Goal: Information Seeking & Learning: Learn about a topic

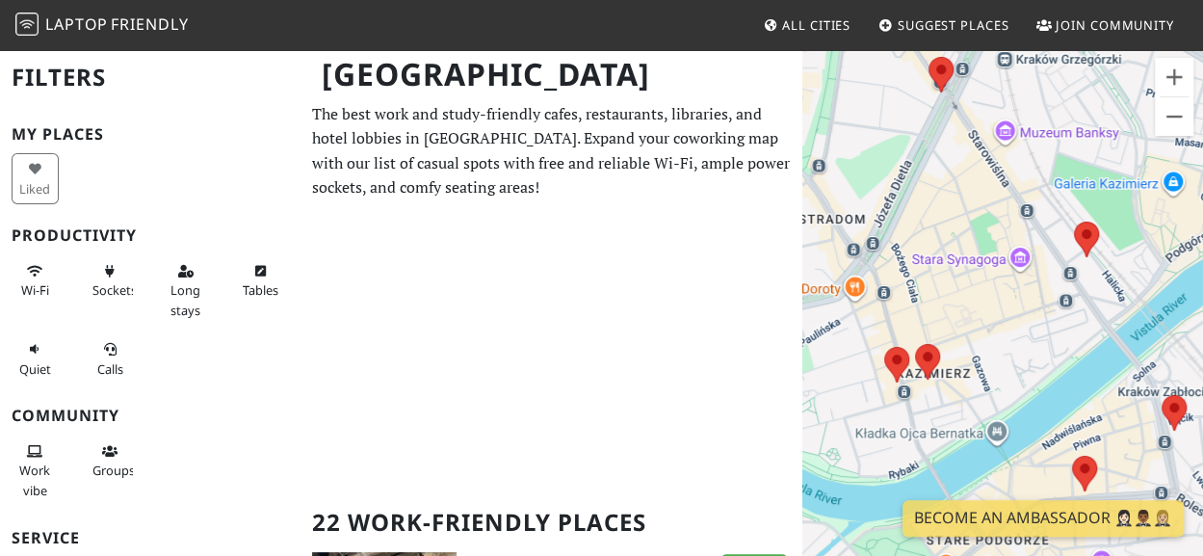
drag, startPoint x: 1042, startPoint y: 434, endPoint x: 991, endPoint y: 223, distance: 217.0
click at [991, 223] on div "To navigate, press the arrow keys." at bounding box center [1002, 326] width 401 height 556
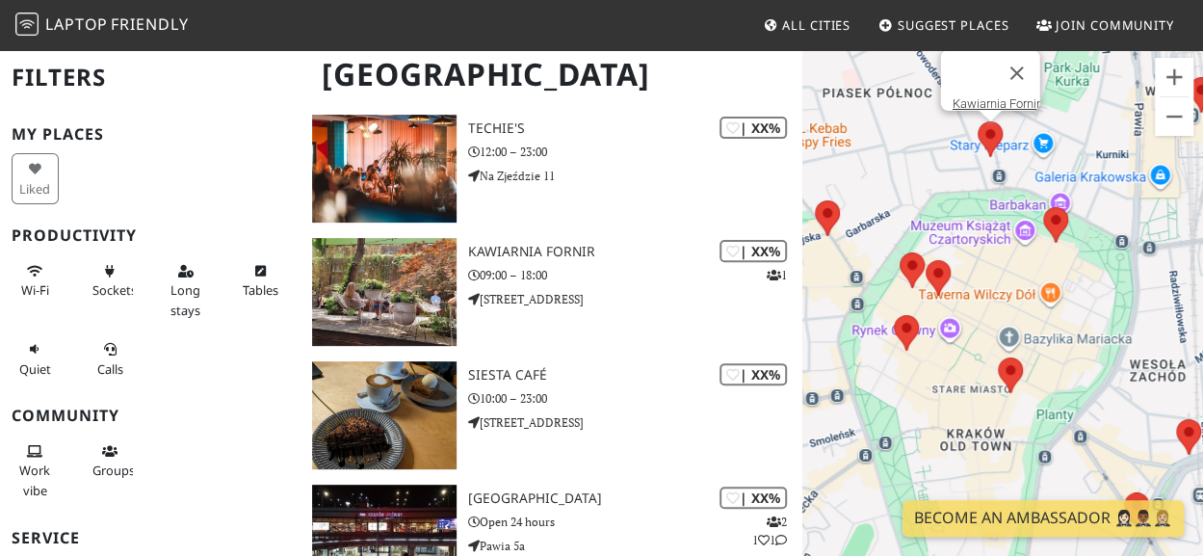
scroll to position [3978, 0]
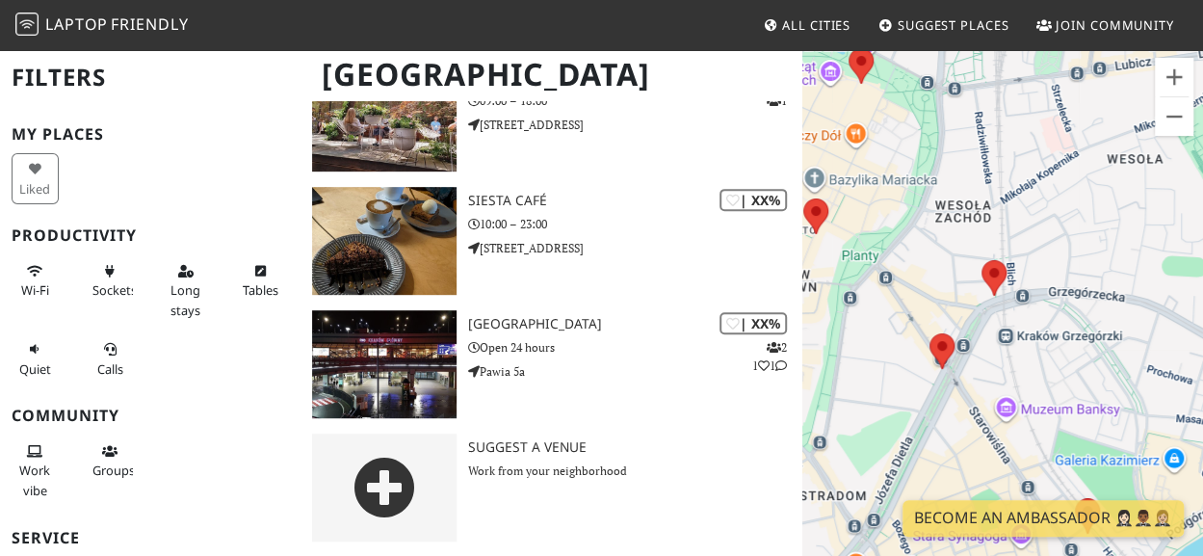
drag, startPoint x: 1057, startPoint y: 303, endPoint x: 1013, endPoint y: -6, distance: 312.2
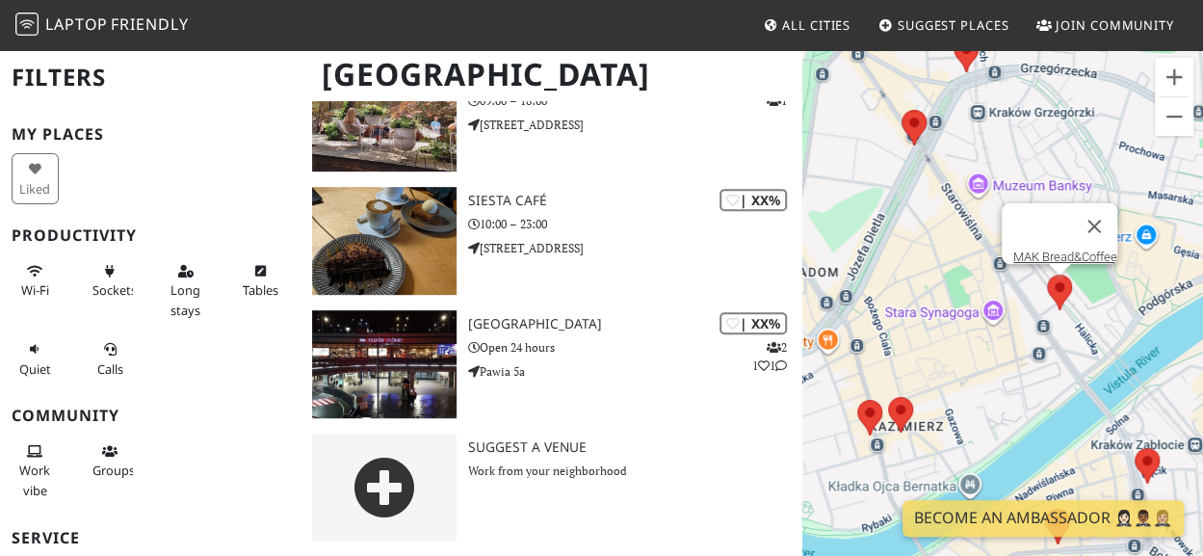
click at [1047, 274] on area at bounding box center [1047, 274] width 0 height 0
click at [1062, 249] on link "MAK Bread&Coffee" at bounding box center [1065, 256] width 104 height 14
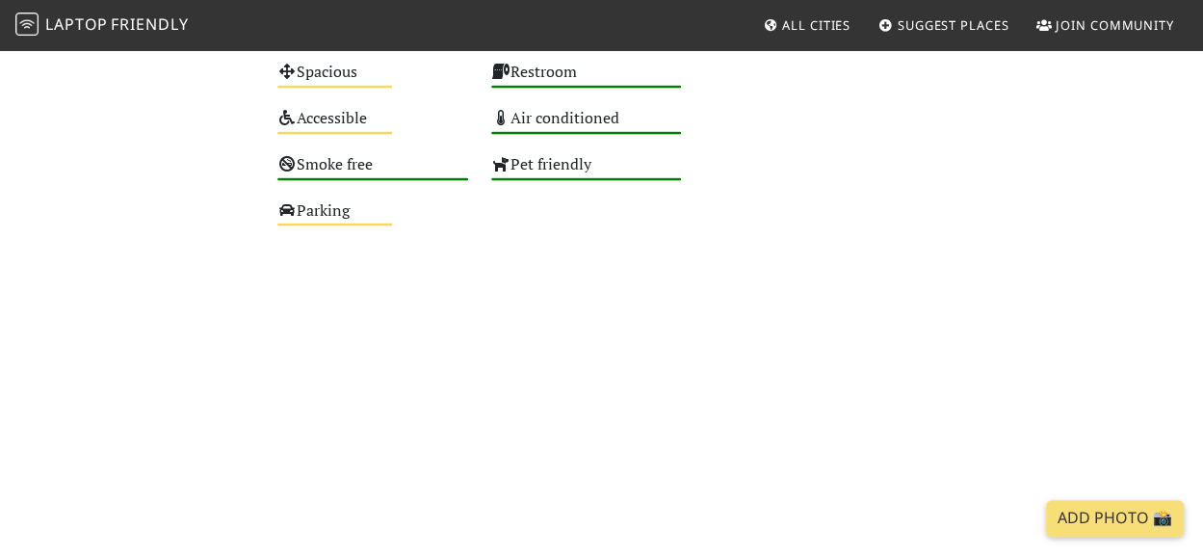
scroll to position [2251, 0]
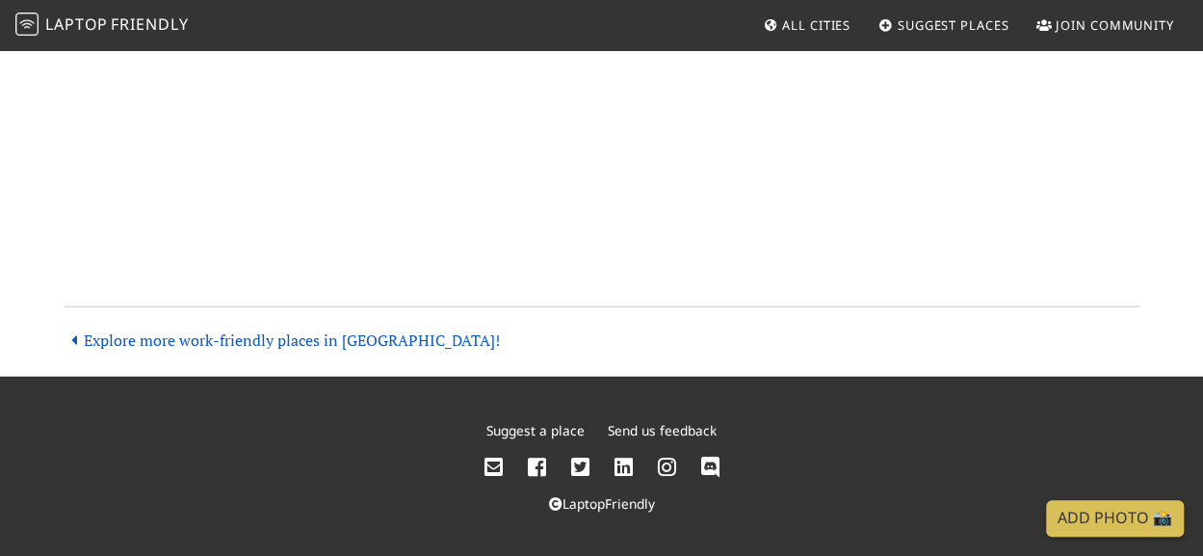
click at [356, 334] on link "Explore more work-friendly places in Kraków!" at bounding box center [282, 339] width 435 height 21
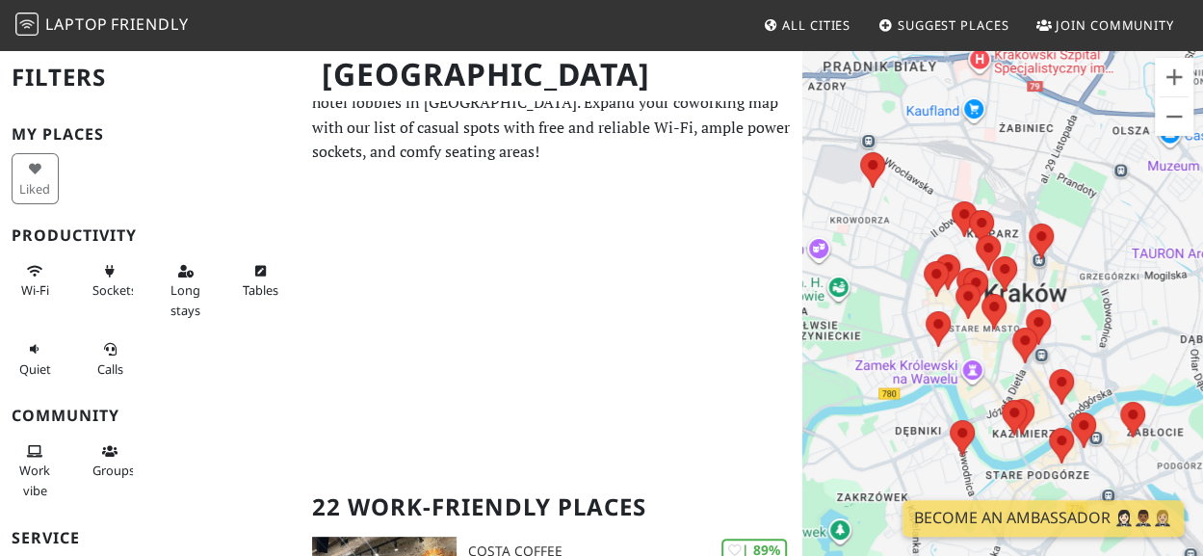
scroll to position [37, 0]
click at [1009, 399] on area at bounding box center [1009, 399] width 0 height 0
click at [1015, 375] on link "Urban Coffee" at bounding box center [1027, 381] width 71 height 14
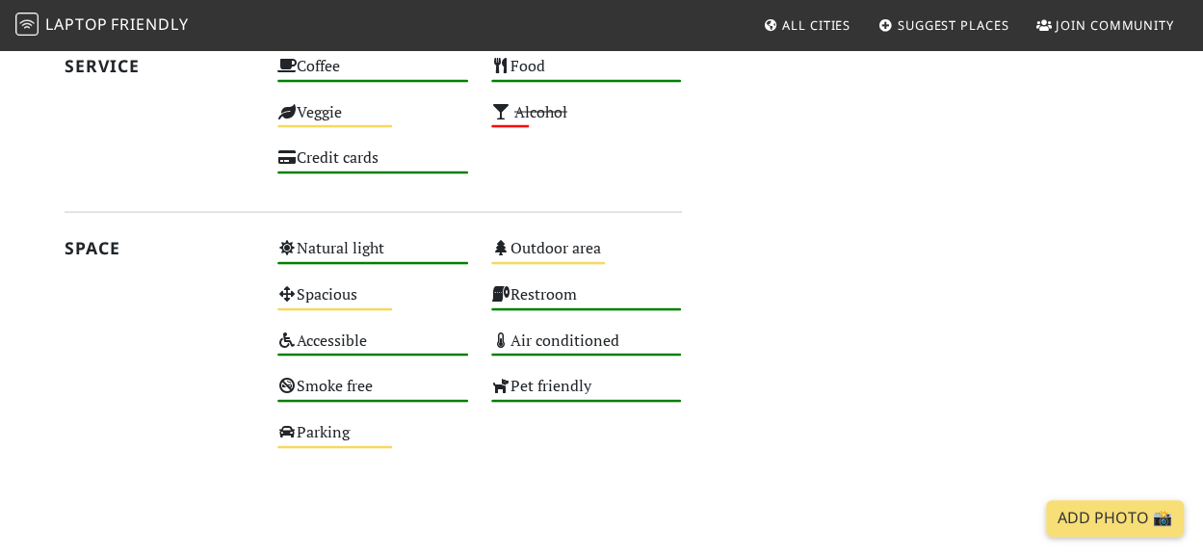
scroll to position [1754, 0]
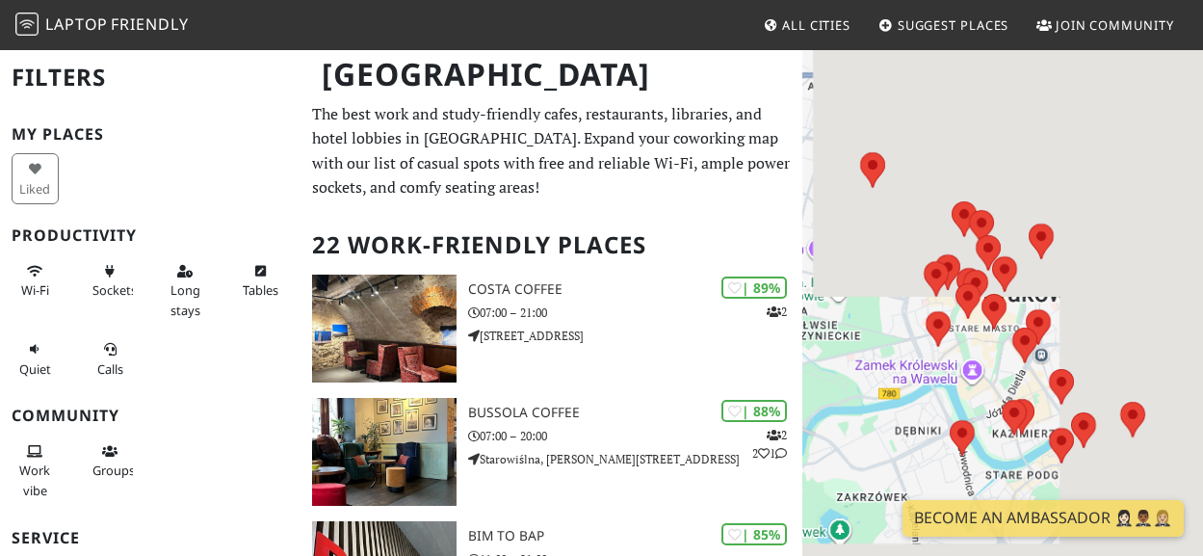
scroll to position [37, 0]
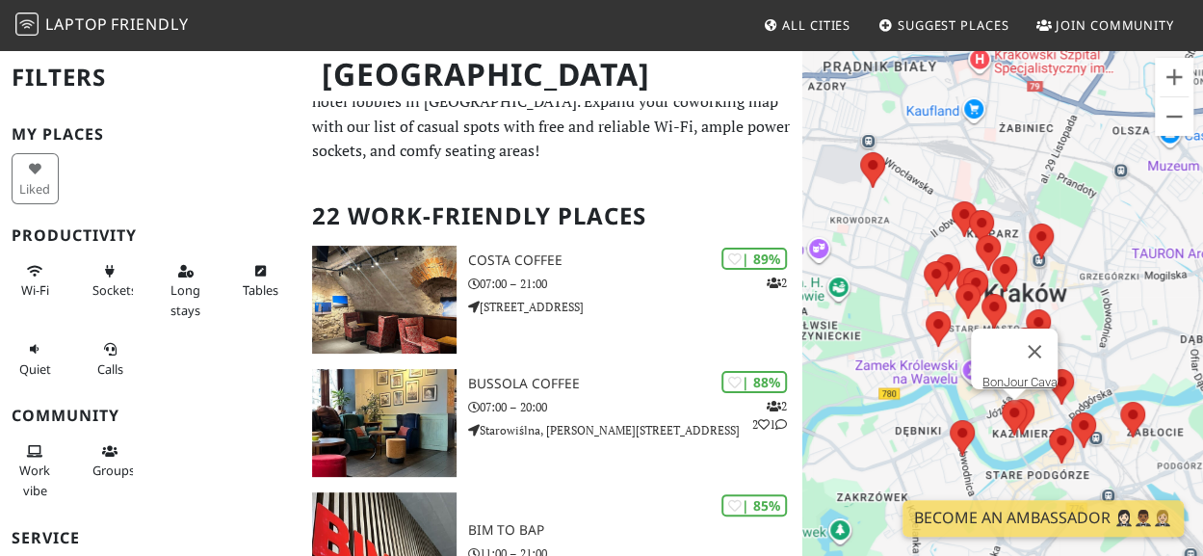
click at [1001, 400] on area at bounding box center [1001, 400] width 0 height 0
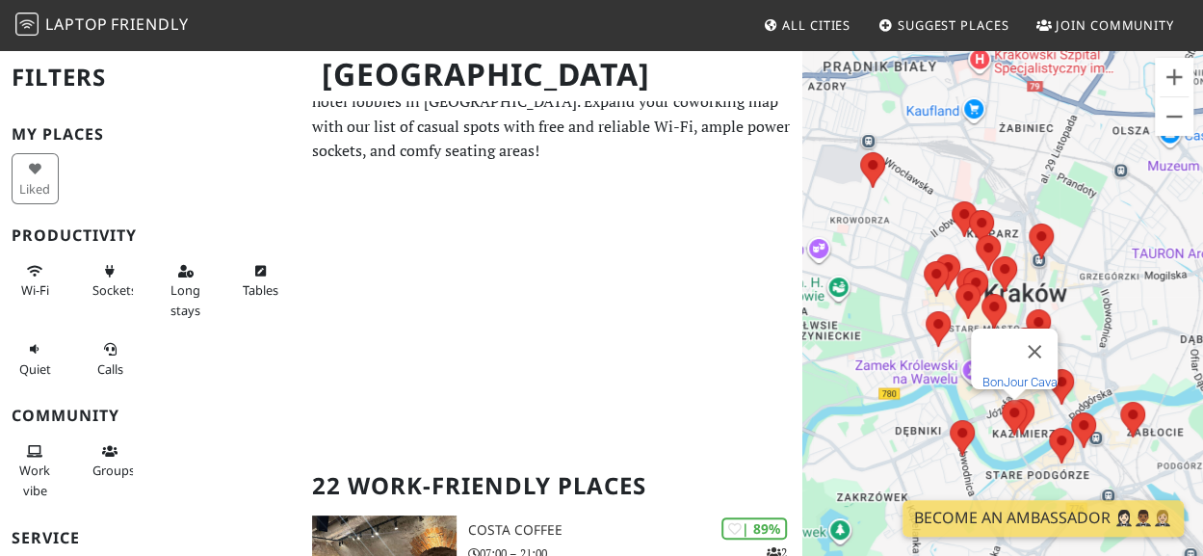
click at [998, 375] on link "BonJour Cava" at bounding box center [1019, 382] width 75 height 14
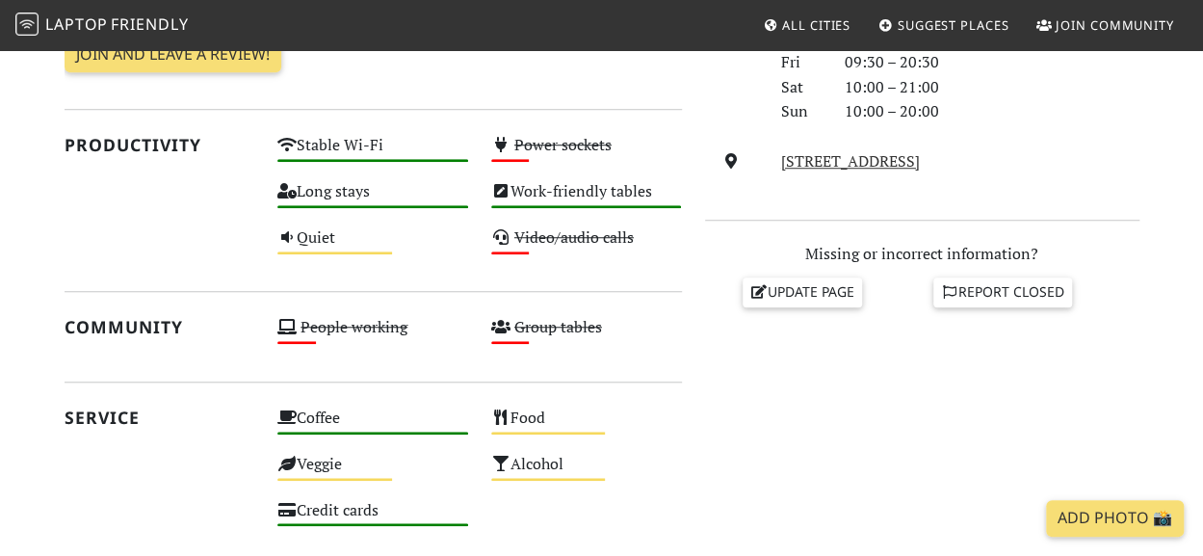
scroll to position [646, 0]
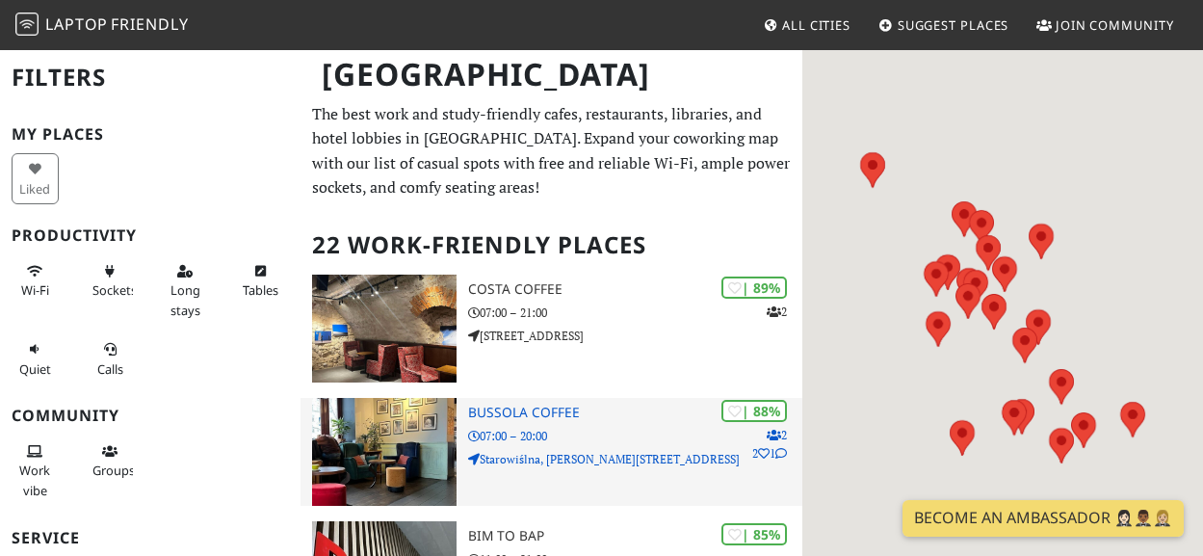
scroll to position [37, 0]
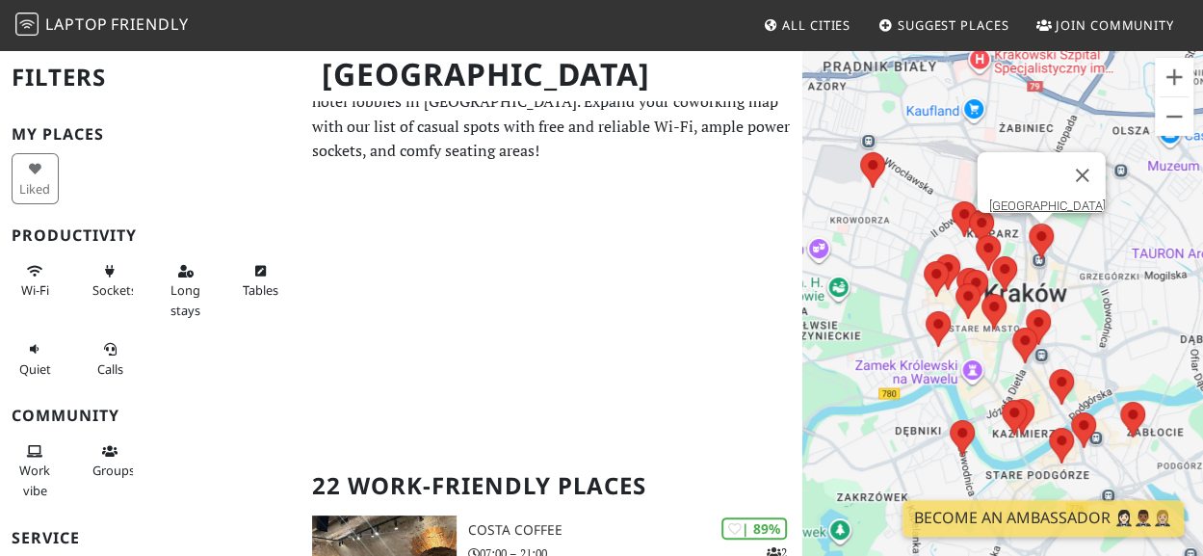
click at [1028, 223] on area at bounding box center [1028, 223] width 0 height 0
click at [1036, 198] on link "[GEOGRAPHIC_DATA]" at bounding box center [1046, 205] width 117 height 14
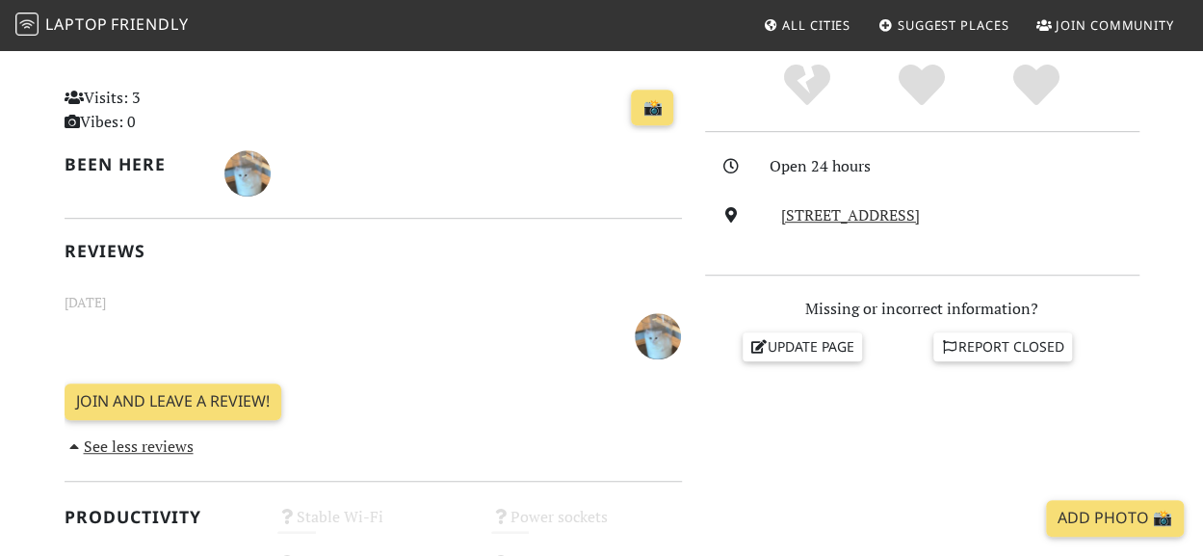
scroll to position [444, 0]
